Goal: Information Seeking & Learning: Learn about a topic

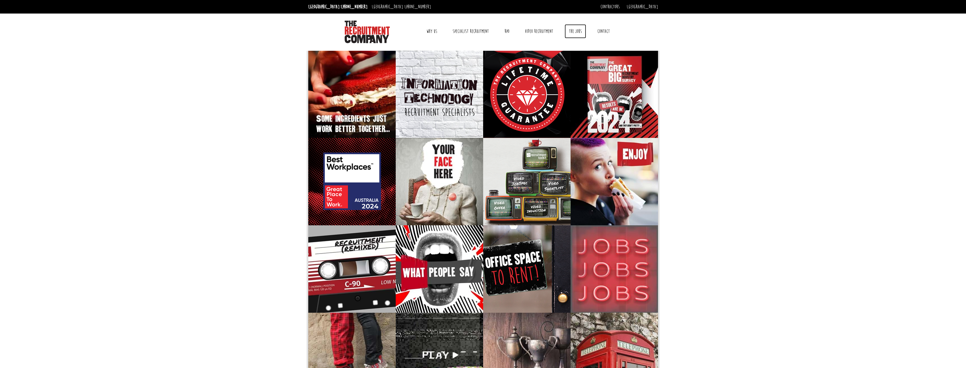
click at [582, 32] on link "The Jobs" at bounding box center [575, 31] width 21 height 14
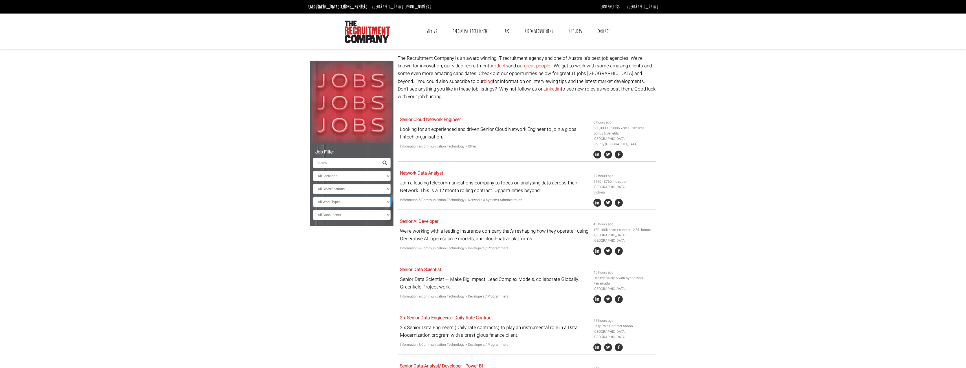
click at [336, 203] on select "All Work Types Full Time Part Time Casual Contract / Temp" at bounding box center [352, 202] width 78 height 10
select select "Part Time"
click at [313, 197] on select "All Work Types Full Time Part Time Casual Contract / Temp" at bounding box center [352, 202] width 78 height 10
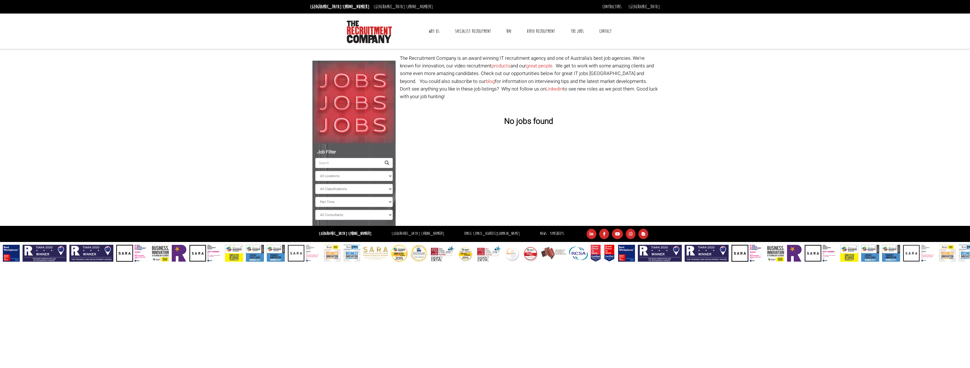
click at [333, 207] on ul "All Locations [GEOGRAPHIC_DATA] [GEOGRAPHIC_DATA] [GEOGRAPHIC_DATA] [GEOGRAPHIC…" at bounding box center [354, 183] width 78 height 73
click at [333, 203] on select "All Work Types Full Time Part Time Casual Contract / Temp" at bounding box center [354, 202] width 78 height 10
select select
click at [315, 197] on select "All Work Types Full Time Part Time Casual Contract / Temp" at bounding box center [354, 202] width 78 height 10
